Goal: Information Seeking & Learning: Learn about a topic

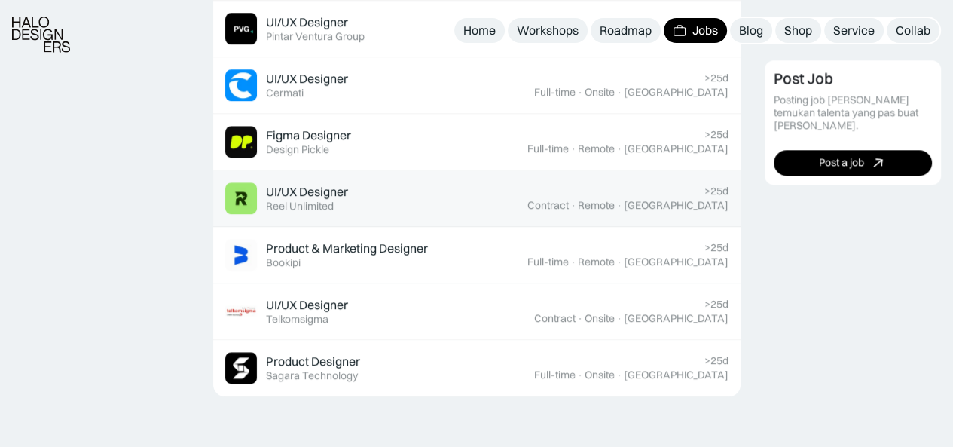
scroll to position [1173, 0]
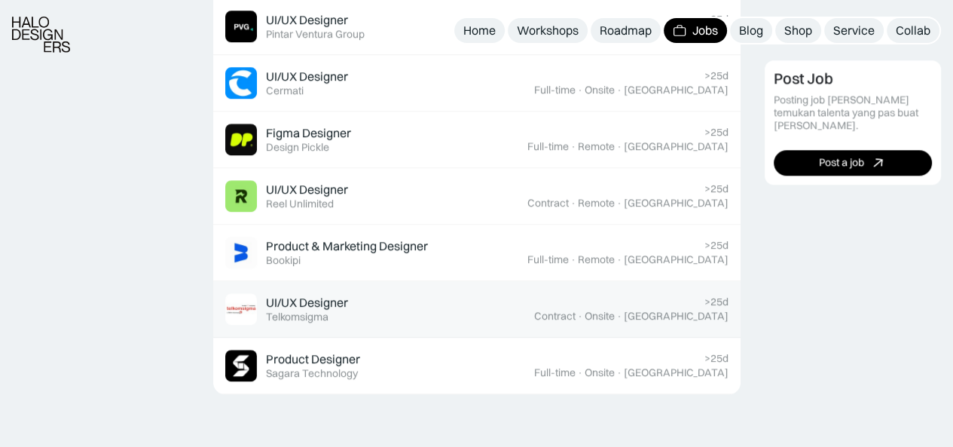
click at [442, 305] on div "UI/UX Designer Featured Telkomsigma" at bounding box center [379, 309] width 309 height 32
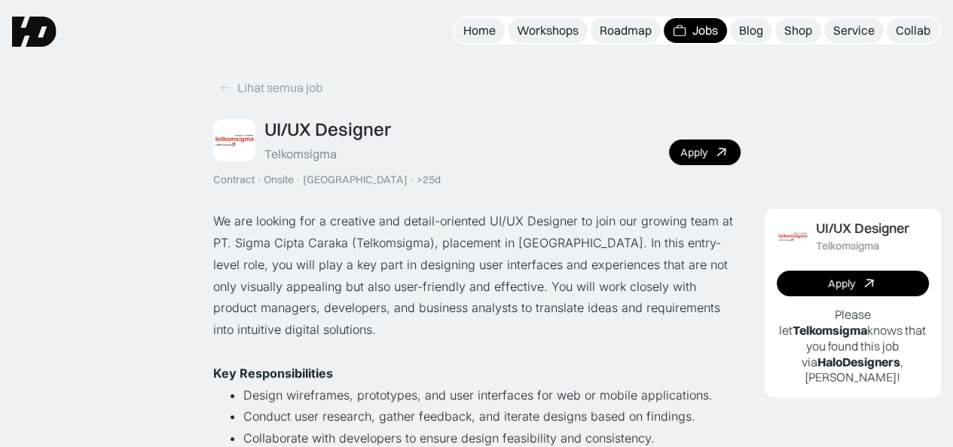
click at [711, 28] on div "Jobs" at bounding box center [706, 31] width 26 height 16
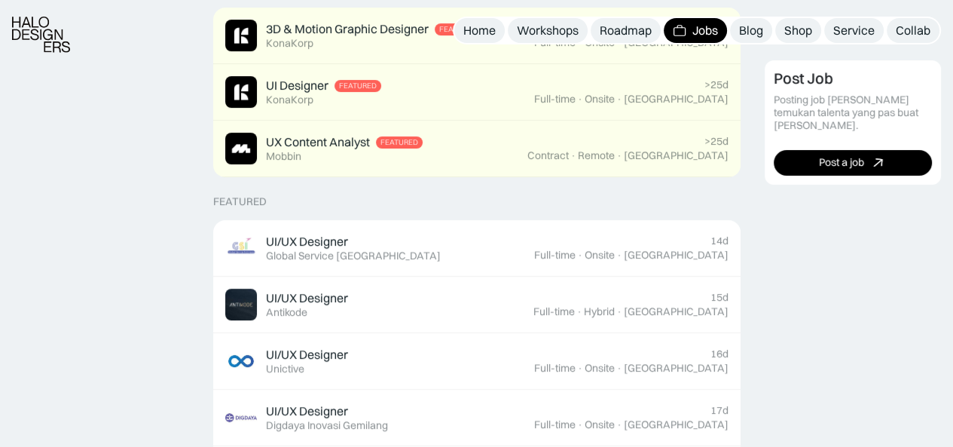
scroll to position [448, 0]
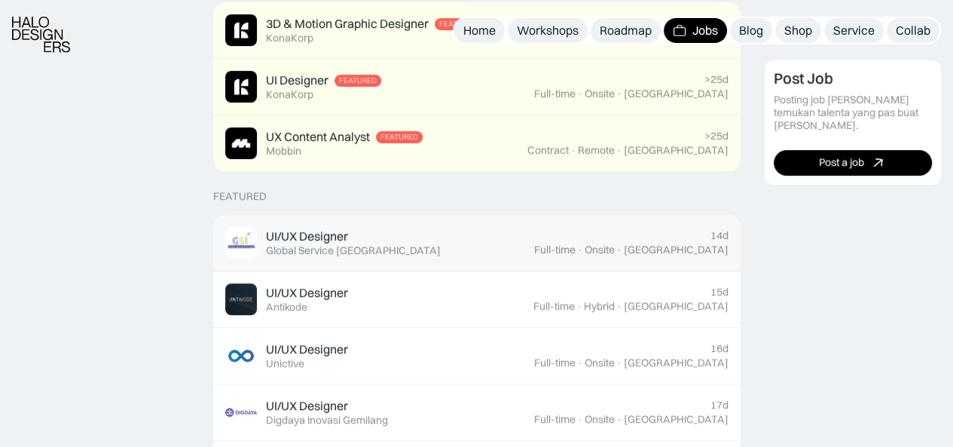
click at [534, 227] on div "UI/UX Designer Featured Global Service Indonesia" at bounding box center [379, 243] width 309 height 32
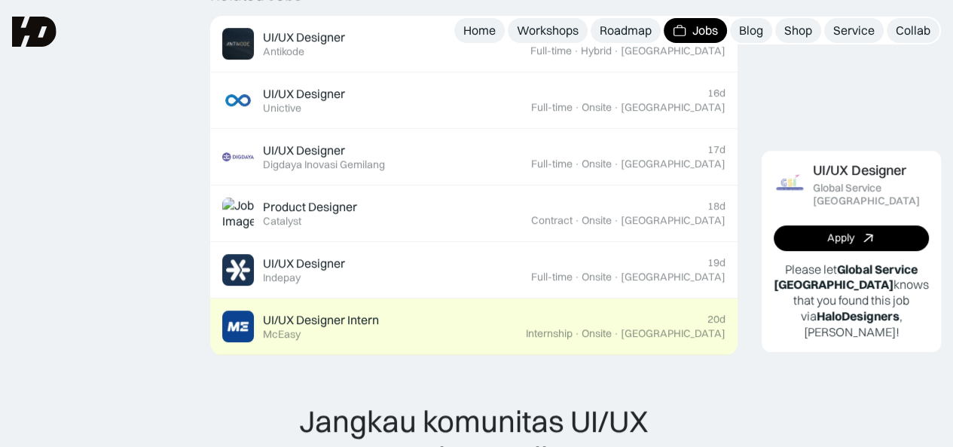
scroll to position [641, 0]
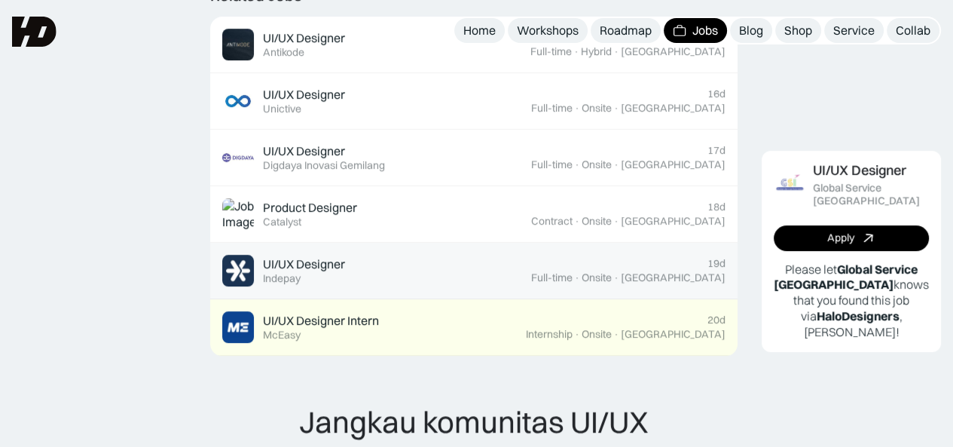
click at [443, 271] on div "UI/UX Designer Featured Indepay" at bounding box center [376, 271] width 309 height 32
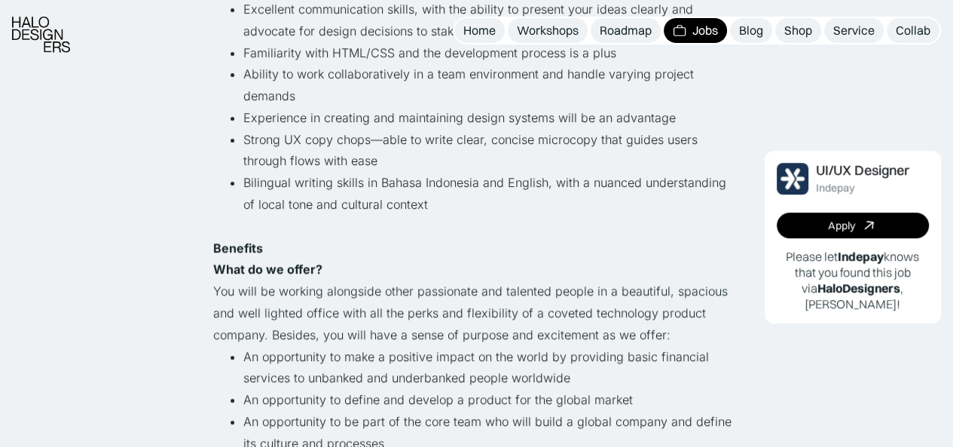
scroll to position [778, 0]
